Goal: Information Seeking & Learning: Learn about a topic

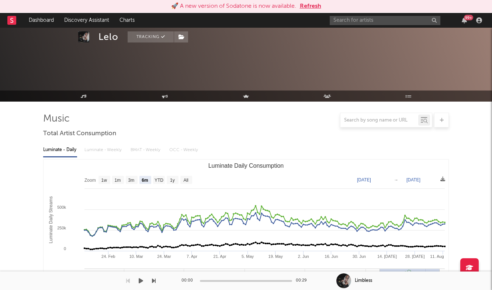
select select "6m"
select select "1w"
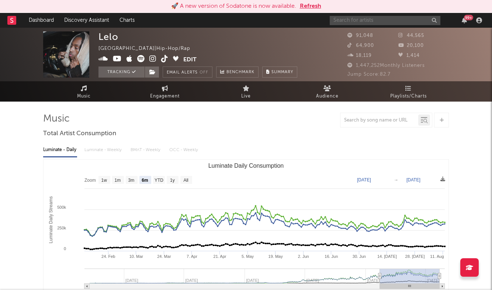
click at [364, 21] on input "text" at bounding box center [385, 20] width 111 height 9
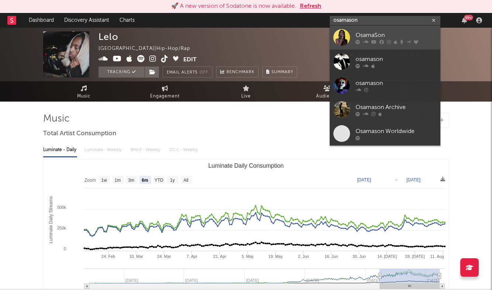
type input "osamason"
click at [368, 32] on div "OsamaSon" at bounding box center [396, 35] width 81 height 9
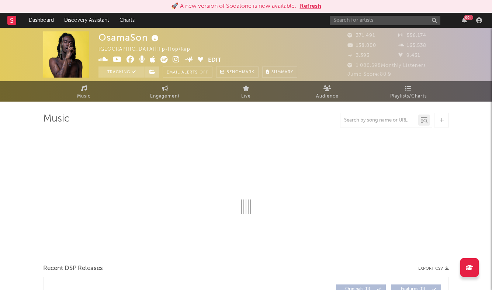
select select "6m"
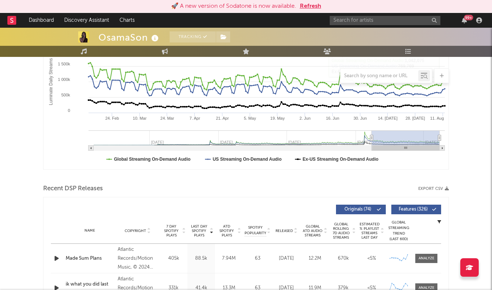
scroll to position [193, 0]
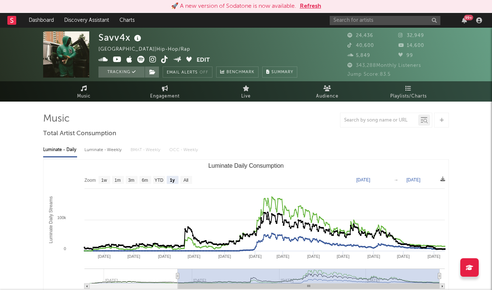
select select "1y"
click at [352, 20] on input "text" at bounding box center [385, 20] width 111 height 9
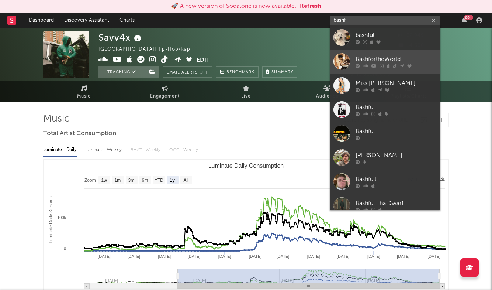
type input "bashf"
click at [381, 53] on link "BashfortheWorld" at bounding box center [385, 61] width 111 height 24
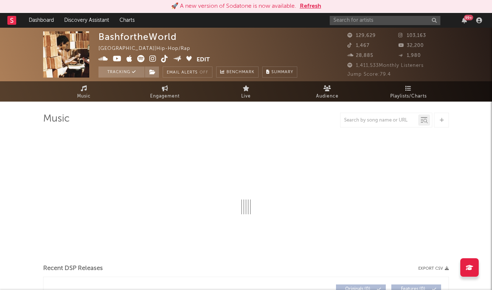
select select "6m"
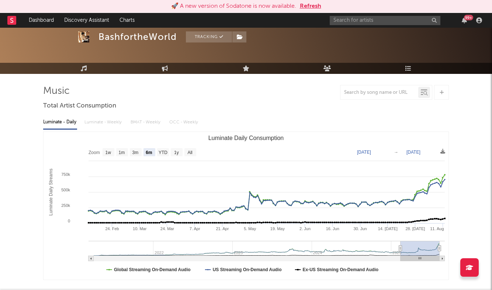
scroll to position [28, 0]
